Goal: Task Accomplishment & Management: Manage account settings

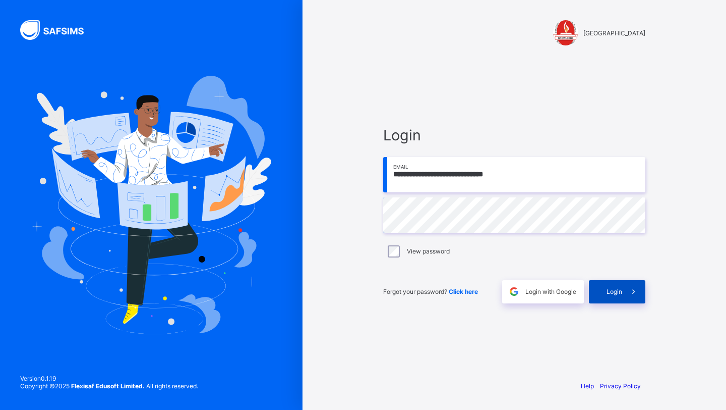
click at [599, 294] on div "Login" at bounding box center [617, 291] width 56 height 23
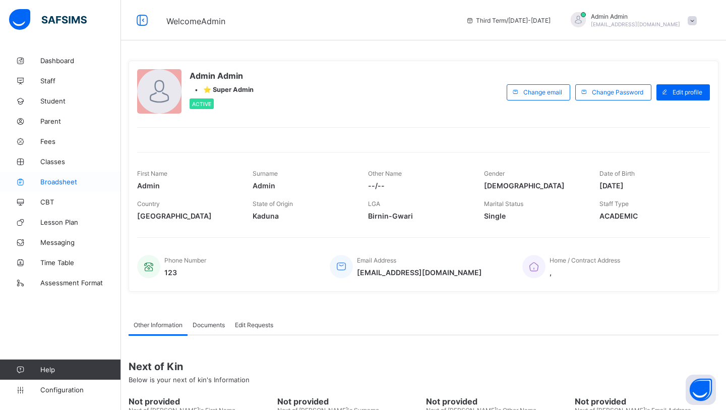
click at [63, 176] on link "Broadsheet" at bounding box center [60, 182] width 121 height 20
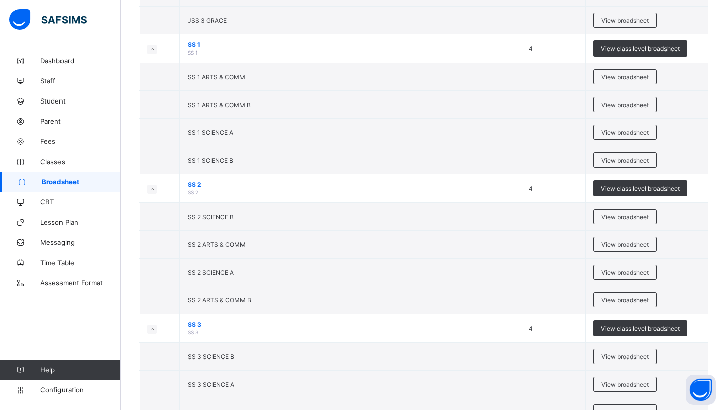
scroll to position [1385, 0]
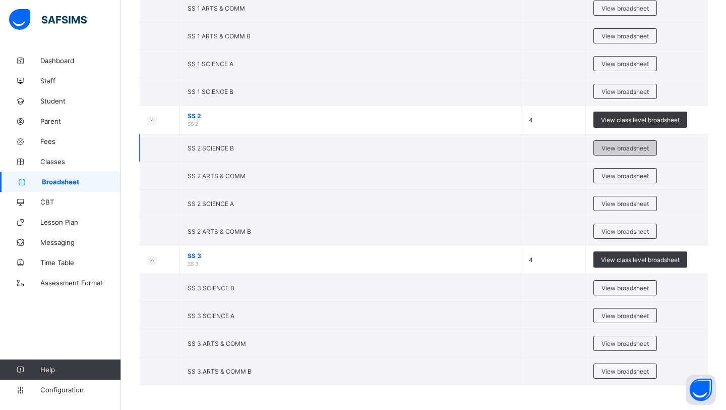
click at [618, 145] on span "View broadsheet" at bounding box center [625, 148] width 47 height 8
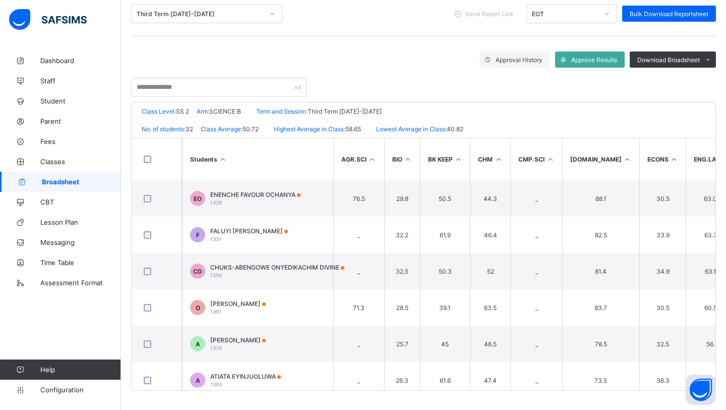
scroll to position [579, 0]
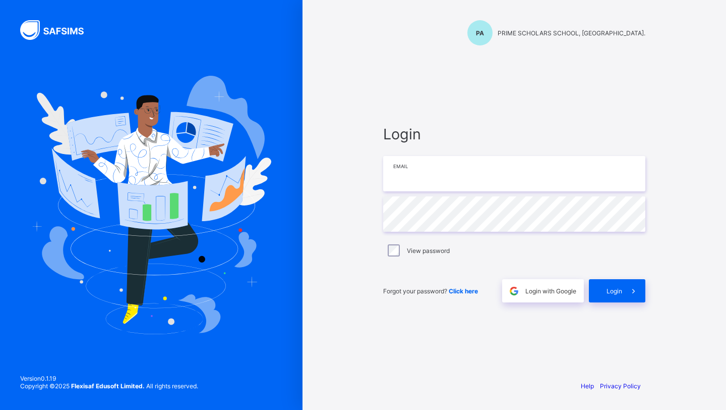
click at [413, 184] on input "email" at bounding box center [514, 173] width 262 height 35
click at [395, 170] on input "email" at bounding box center [514, 173] width 262 height 35
paste input "**********"
type input "**********"
click at [606, 296] on div "Login" at bounding box center [617, 290] width 56 height 23
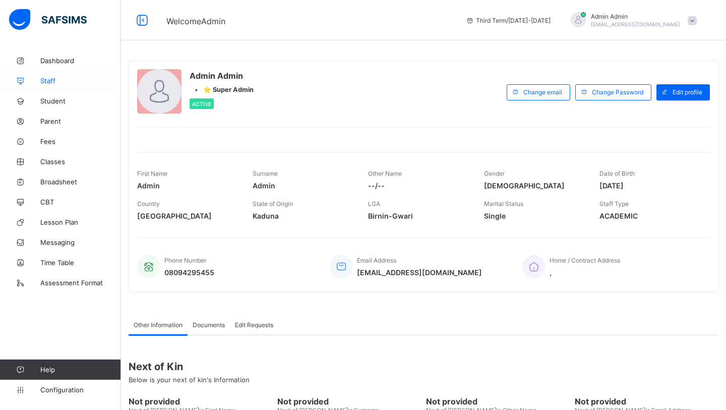
click at [48, 81] on span "Staff" at bounding box center [80, 81] width 81 height 8
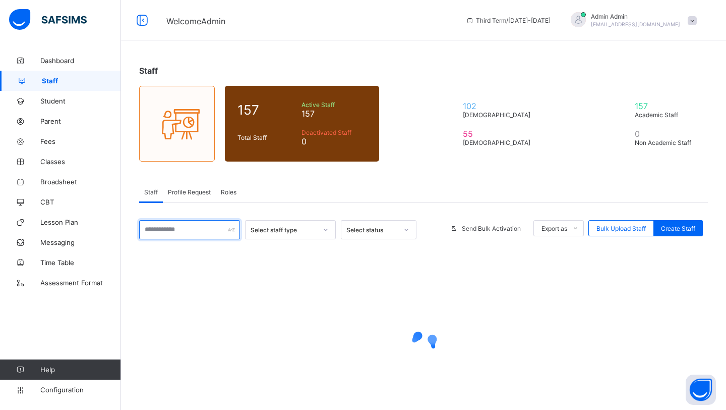
click at [161, 228] on input "text" at bounding box center [189, 229] width 101 height 19
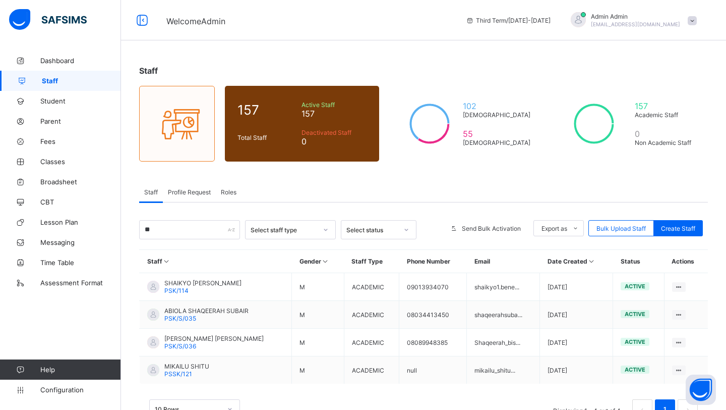
click at [306, 178] on div "Staff 157 Total Staff Active Staff 157 Deactivated Staff 0 102 Male 55 Female 1…" at bounding box center [423, 247] width 605 height 394
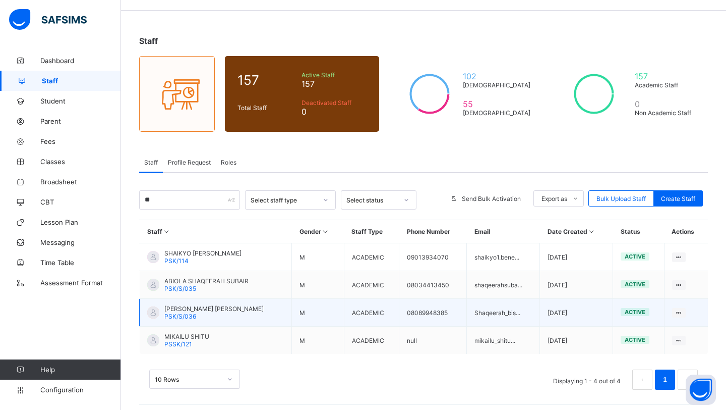
scroll to position [33, 0]
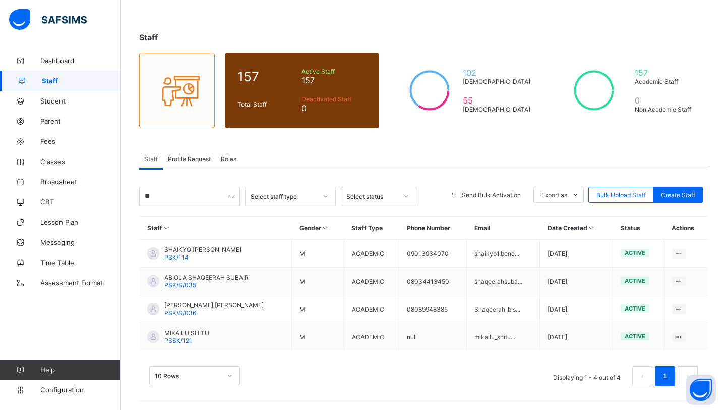
click at [229, 162] on div "Roles" at bounding box center [229, 158] width 26 height 20
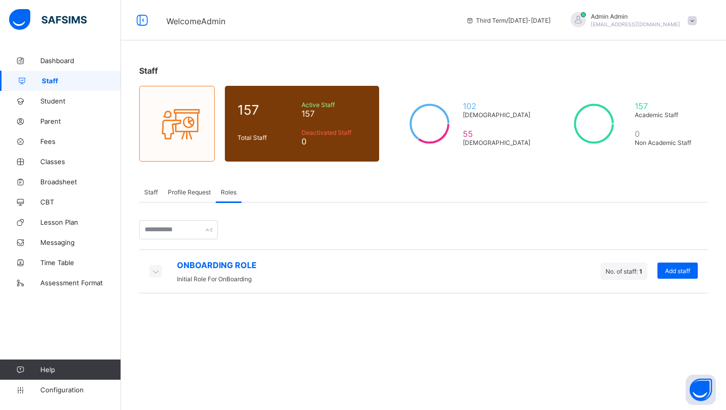
scroll to position [0, 0]
click at [148, 192] on span "Staff" at bounding box center [151, 192] width 14 height 8
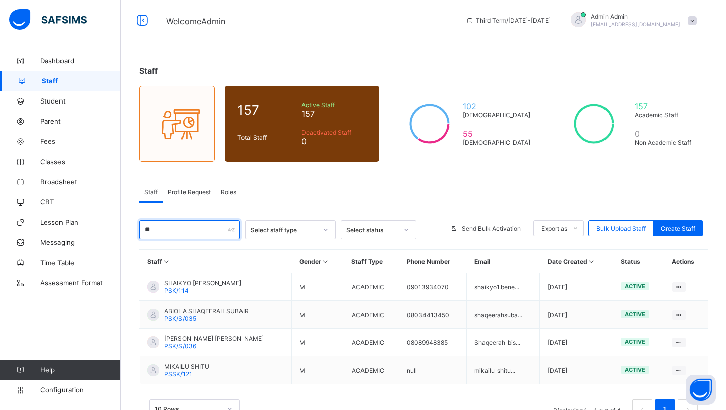
click at [157, 229] on input "**" at bounding box center [189, 229] width 101 height 19
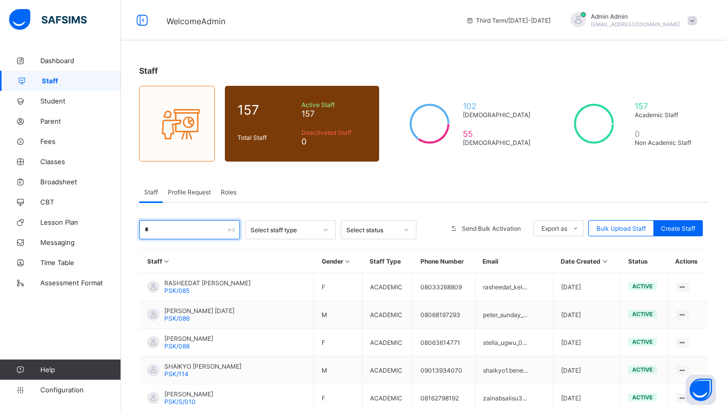
type input "*"
click at [302, 179] on div "Staff 157 Total Staff Active Staff 157 Deactivated Staff 0 102 Male 55 Female 1…" at bounding box center [423, 330] width 605 height 560
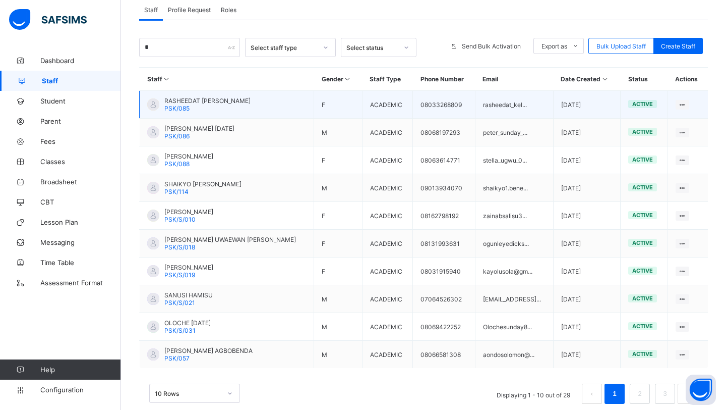
scroll to position [189, 0]
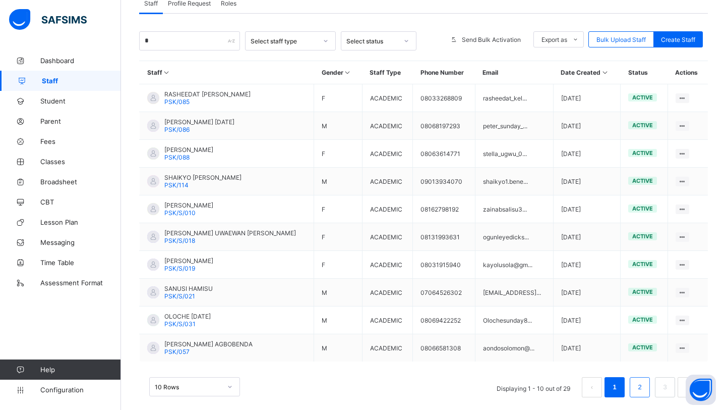
click at [636, 386] on link "2" at bounding box center [640, 386] width 10 height 13
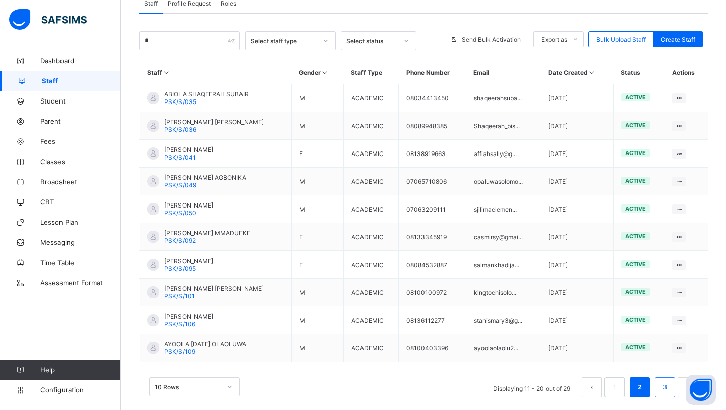
click at [661, 386] on link "3" at bounding box center [665, 386] width 10 height 13
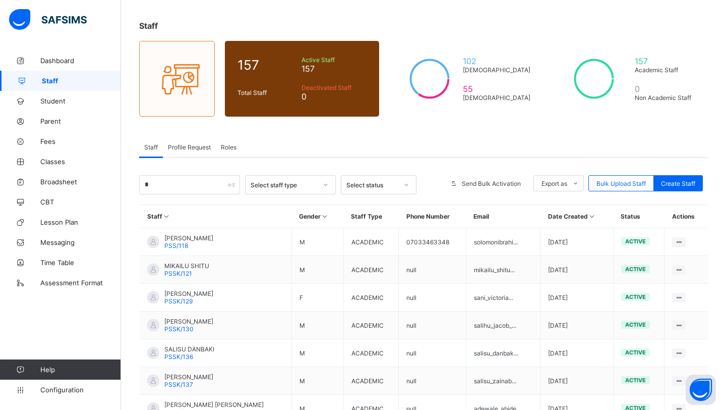
scroll to position [171, 0]
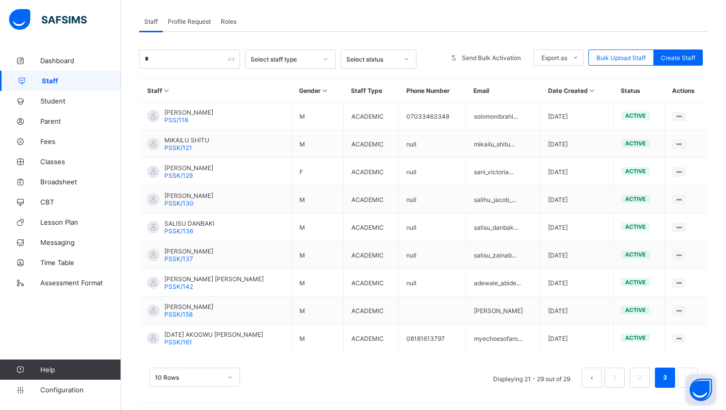
click at [687, 375] on button "Open asap" at bounding box center [701, 389] width 30 height 30
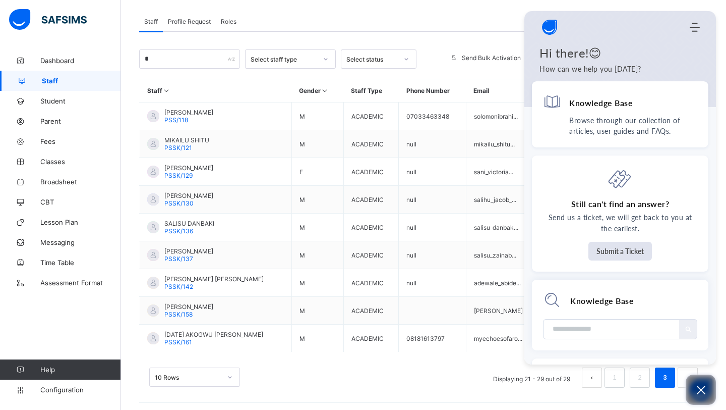
click at [700, 397] on button "Open asap" at bounding box center [701, 389] width 30 height 30
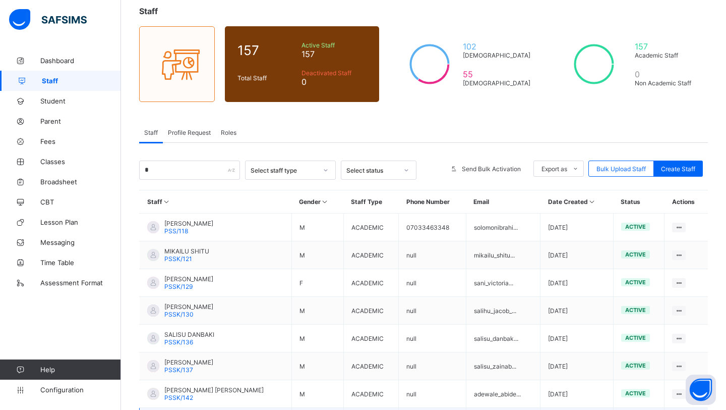
scroll to position [58, 0]
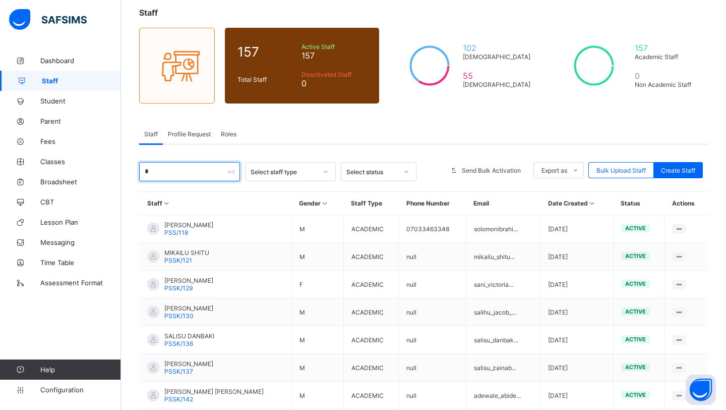
click at [164, 175] on input "*" at bounding box center [189, 171] width 101 height 19
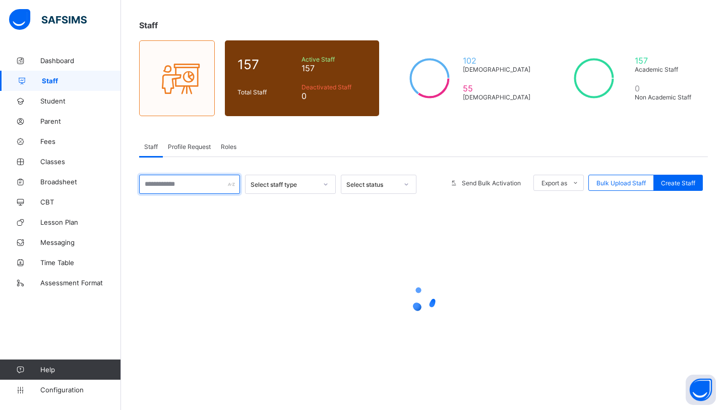
scroll to position [45, 0]
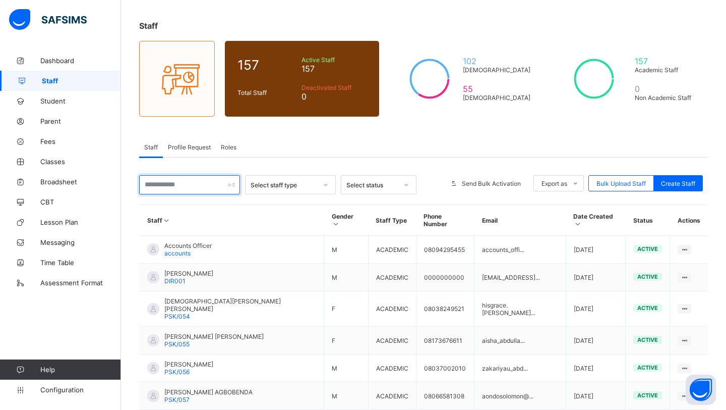
paste input "**********"
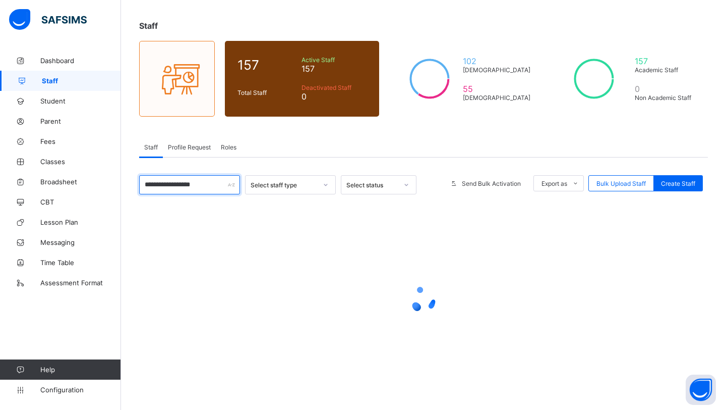
scroll to position [46, 0]
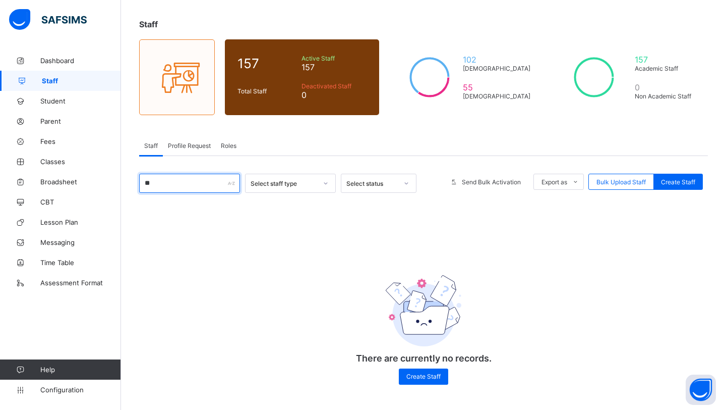
type input "*"
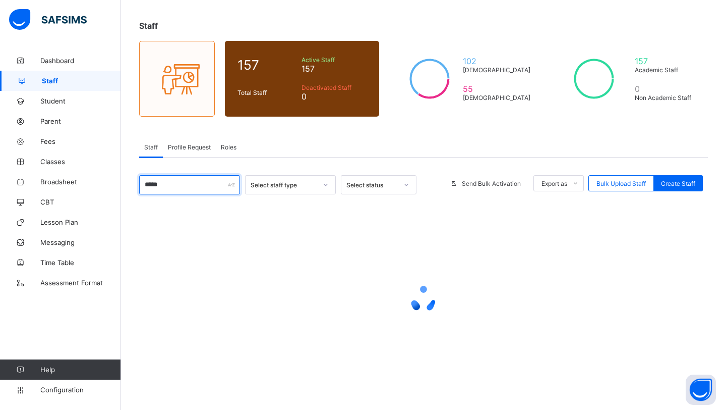
type input "*****"
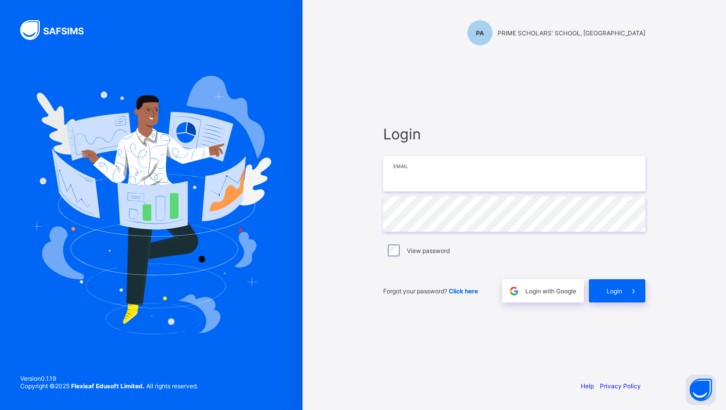
type input "**********"
click at [611, 285] on div "Login" at bounding box center [617, 290] width 56 height 23
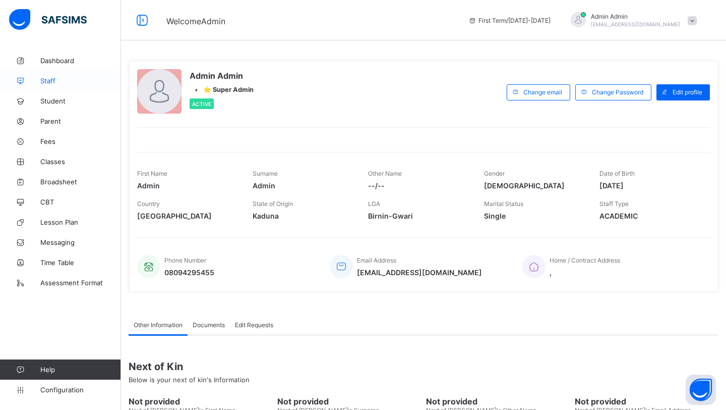
click at [59, 85] on link "Staff" at bounding box center [60, 81] width 121 height 20
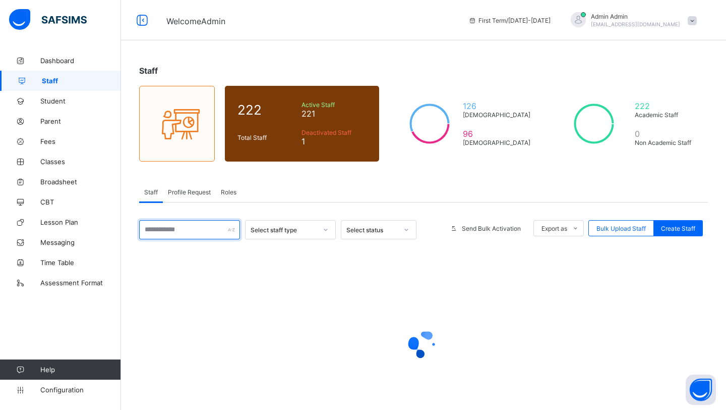
click at [184, 225] on input "text" at bounding box center [189, 229] width 101 height 19
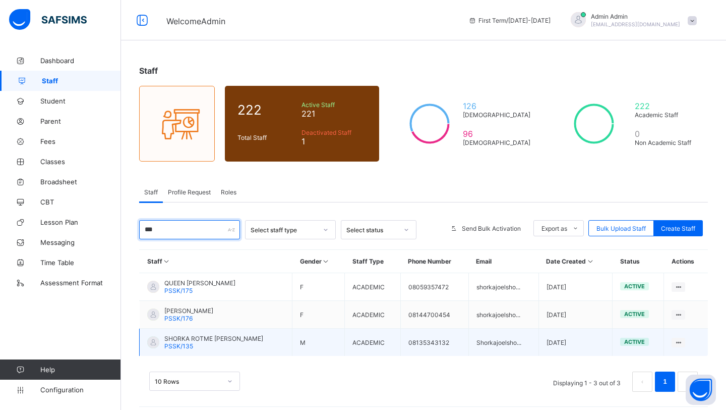
type input "***"
click at [190, 342] on span "PSSK/135" at bounding box center [178, 346] width 29 height 8
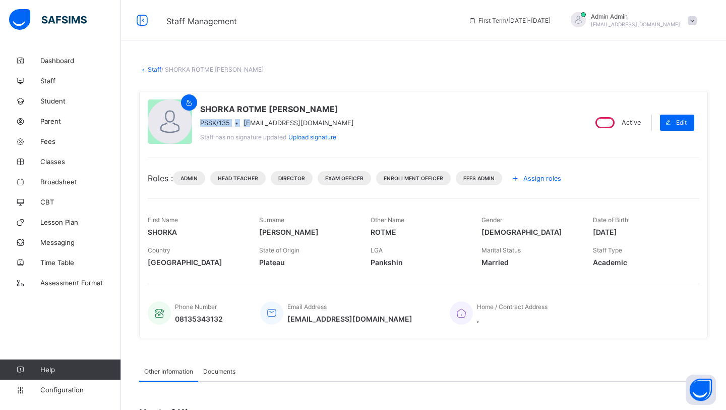
drag, startPoint x: 354, startPoint y: 115, endPoint x: 250, endPoint y: 126, distance: 104.0
click at [250, 126] on div "SHORKA ROTME JOEL PSSK/135 • Shorkajoelshorka92@gmail.com Staff has no signatur…" at bounding box center [363, 122] width 430 height 46
click at [251, 126] on span "Shorkajoelshorka92@gmail.com" at bounding box center [299, 123] width 110 height 8
drag, startPoint x: 344, startPoint y: 123, endPoint x: 245, endPoint y: 123, distance: 98.9
click at [245, 123] on div "SHORKA ROTME JOEL PSSK/135 • Shorkajoelshorka92@gmail.com Staff has no signatur…" at bounding box center [363, 122] width 430 height 46
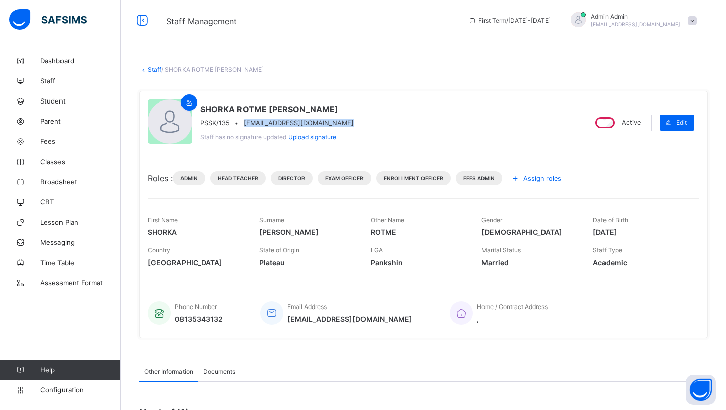
copy span "Shorkajoelshorka92@gmail.com"
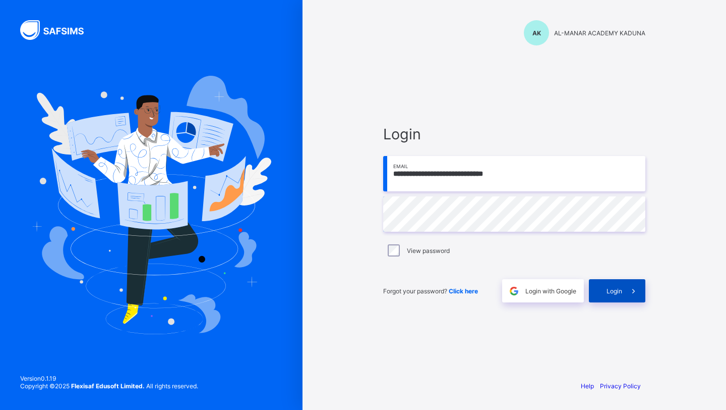
click at [613, 293] on span "Login" at bounding box center [615, 291] width 16 height 8
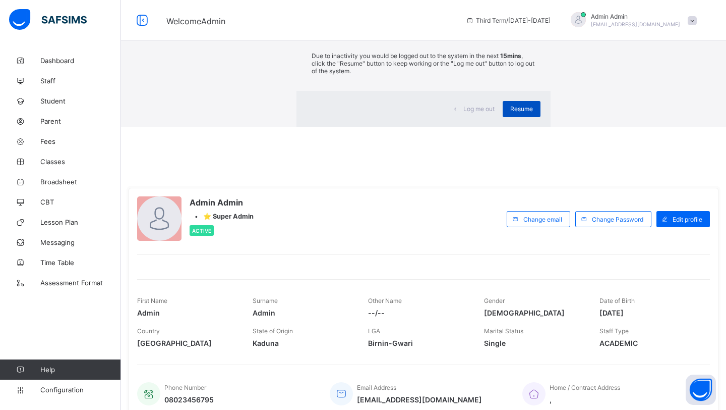
click at [510, 112] on span "Resume" at bounding box center [521, 109] width 23 height 8
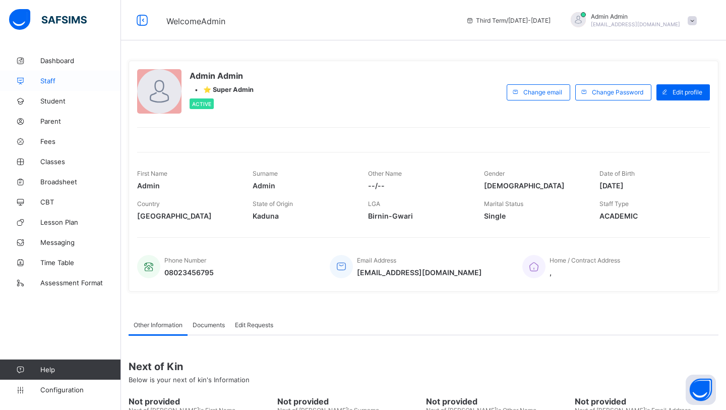
click at [52, 85] on link "Staff" at bounding box center [60, 81] width 121 height 20
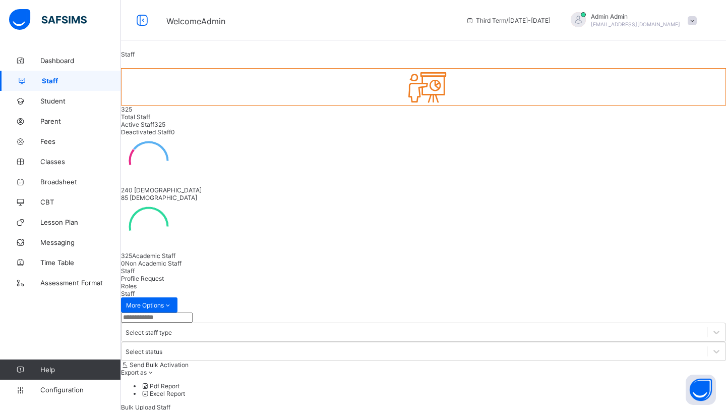
click at [193, 312] on input "text" at bounding box center [157, 317] width 72 height 10
type input "**********"
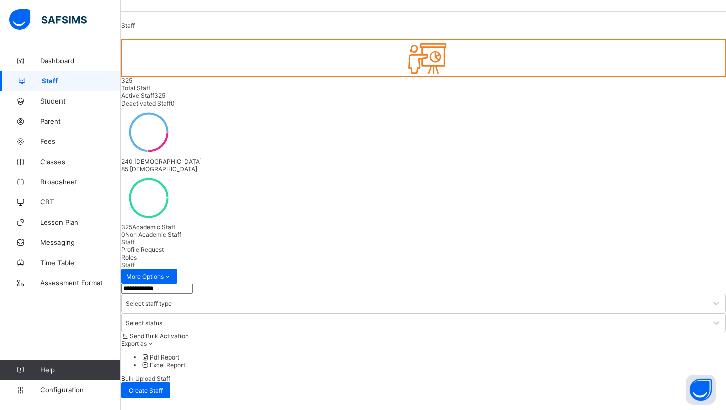
scroll to position [40, 0]
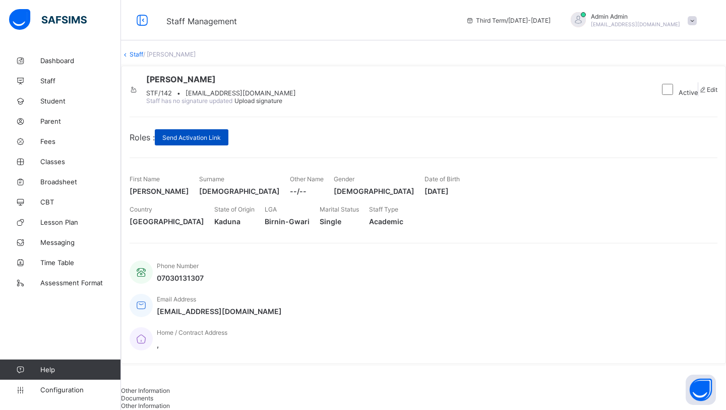
click at [207, 145] on div "Send Activation Link" at bounding box center [192, 137] width 74 height 16
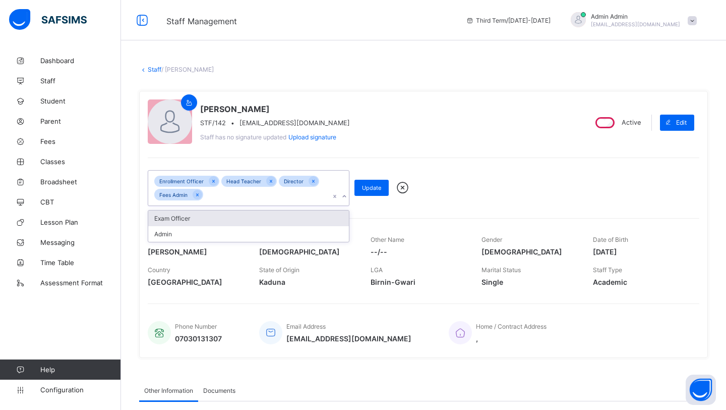
click at [193, 223] on div "Exam Officer" at bounding box center [248, 218] width 201 height 16
click at [192, 218] on div "Admin" at bounding box center [248, 218] width 201 height 16
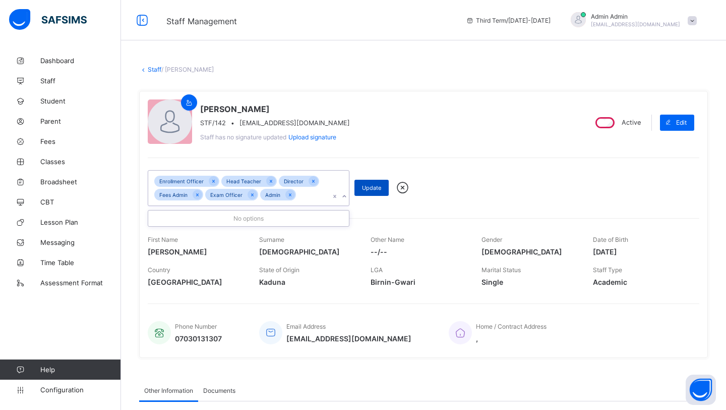
click at [359, 188] on div "Update" at bounding box center [372, 188] width 34 height 16
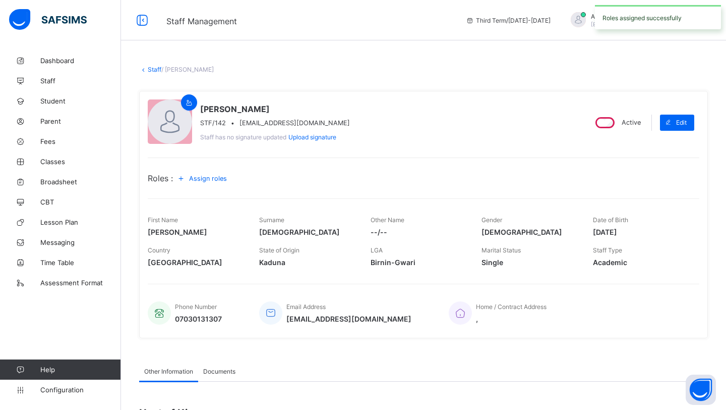
click at [157, 70] on link "Staff" at bounding box center [155, 70] width 14 height 8
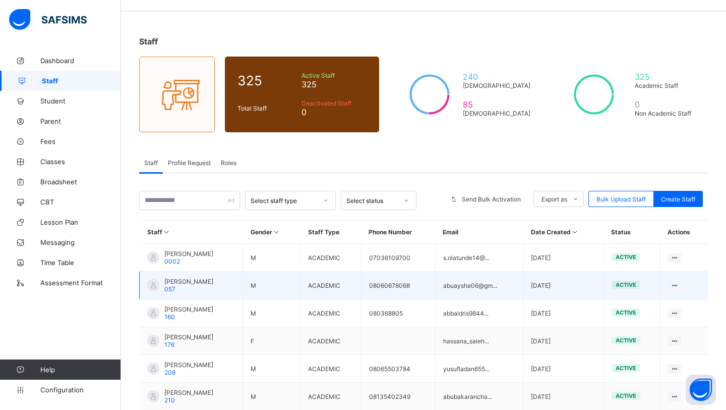
scroll to position [33, 0]
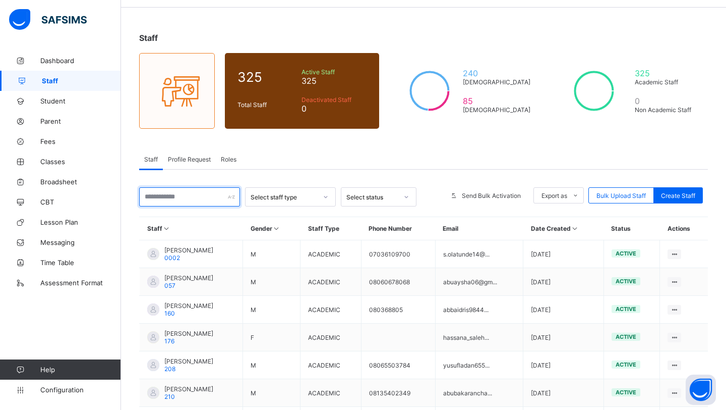
click at [186, 198] on input "text" at bounding box center [189, 196] width 101 height 19
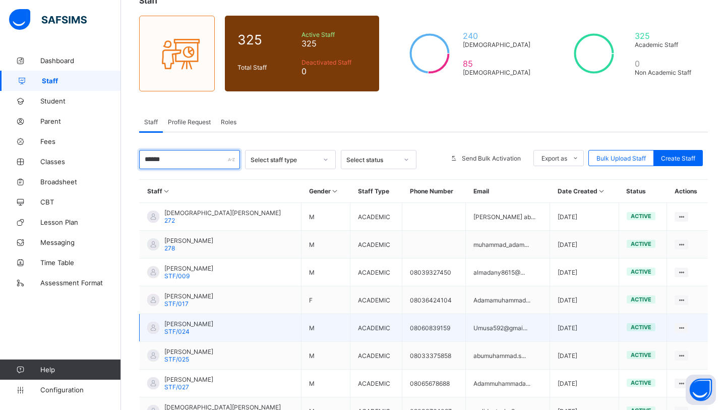
scroll to position [80, 0]
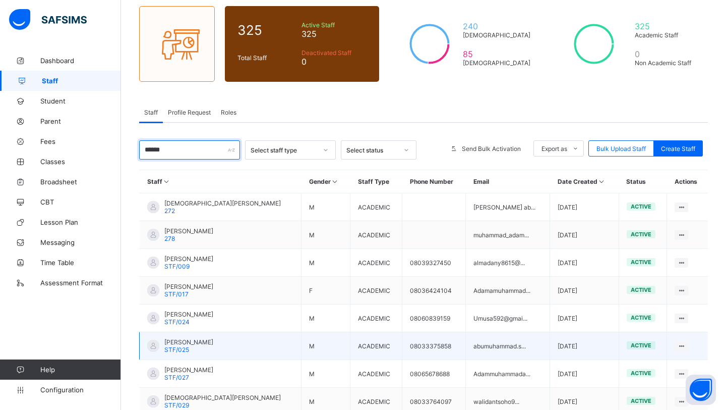
type input "******"
click at [187, 340] on span "[PERSON_NAME]" at bounding box center [188, 342] width 49 height 8
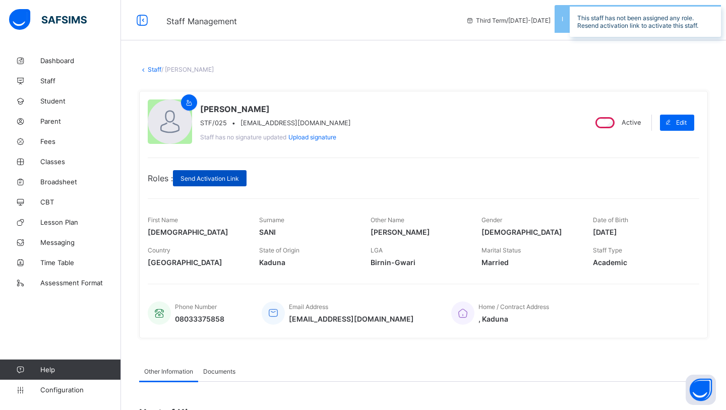
click at [223, 179] on span "Send Activation Link" at bounding box center [210, 179] width 59 height 8
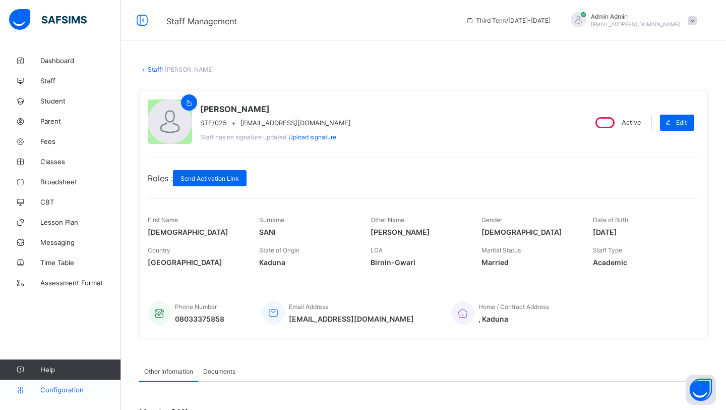
click at [72, 389] on span "Configuration" at bounding box center [80, 389] width 80 height 8
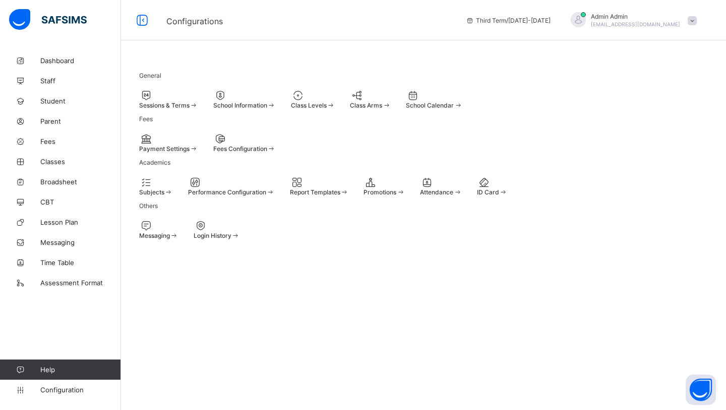
click at [170, 109] on div "Sessions & Terms" at bounding box center [168, 99] width 59 height 20
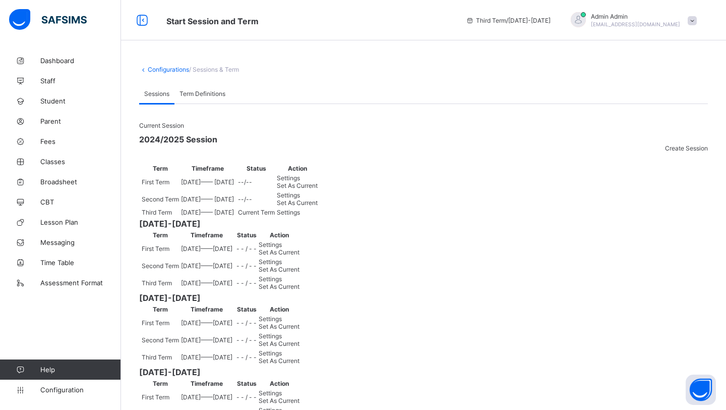
click at [204, 96] on span "Term Definitions" at bounding box center [203, 94] width 46 height 8
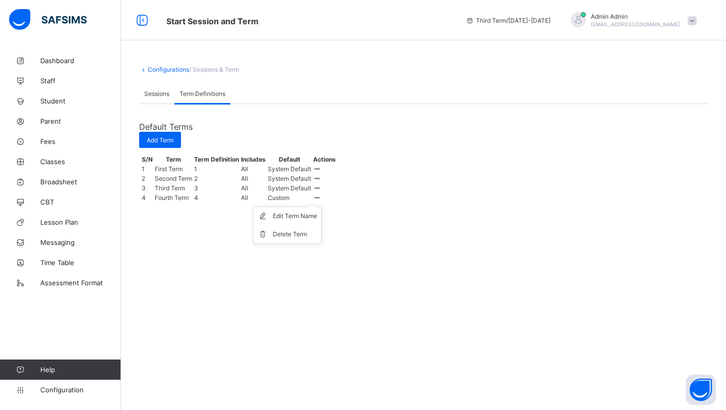
click at [322, 201] on icon at bounding box center [317, 198] width 9 height 8
click at [317, 239] on div "Delete Term" at bounding box center [295, 234] width 44 height 10
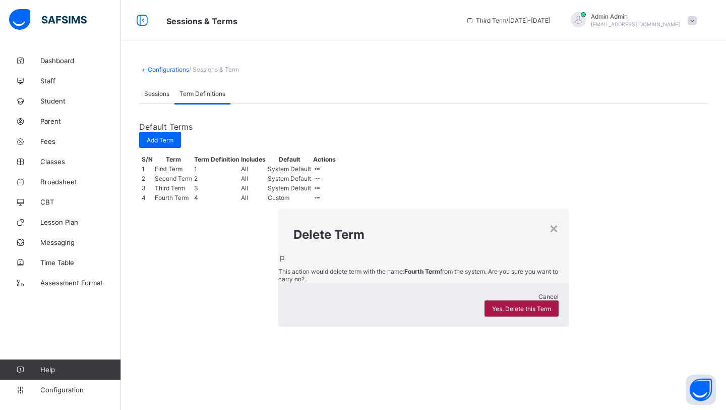
click at [485, 300] on div "Yes, Delete this Term" at bounding box center [522, 308] width 74 height 16
click at [549, 219] on div "×" at bounding box center [554, 227] width 10 height 17
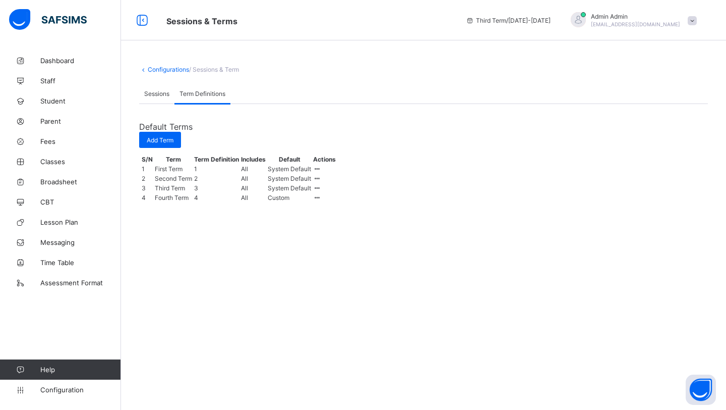
drag, startPoint x: 684, startPoint y: 26, endPoint x: 603, endPoint y: 28, distance: 80.2
click at [603, 28] on div "Admin Admin [EMAIL_ADDRESS][DOMAIN_NAME]" at bounding box center [631, 20] width 141 height 17
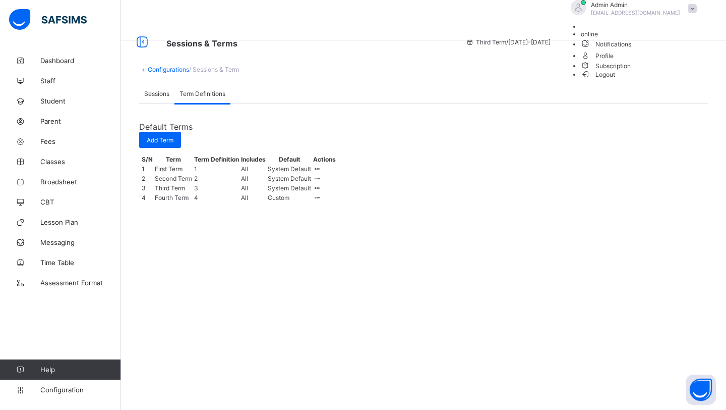
copy div "Admin Admin [EMAIL_ADDRESS][DOMAIN_NAME]"
